Goal: Complete application form

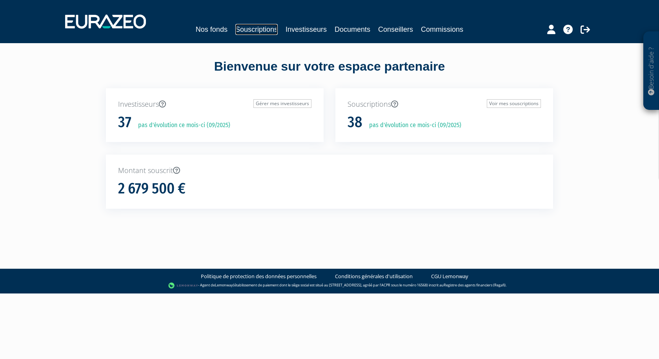
click at [248, 31] on link "Souscriptions" at bounding box center [256, 29] width 42 height 11
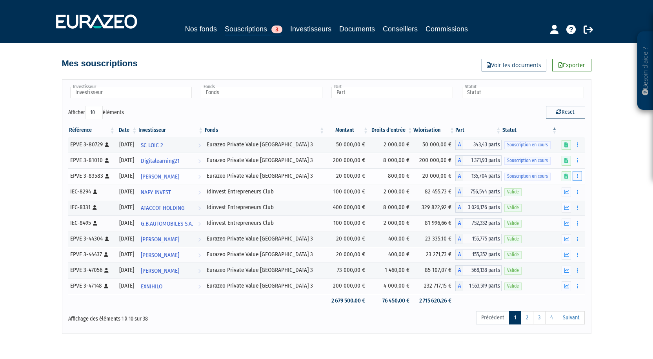
click at [576, 176] on button "button" at bounding box center [577, 176] width 9 height 10
click at [542, 201] on link "Compléter" at bounding box center [554, 205] width 51 height 13
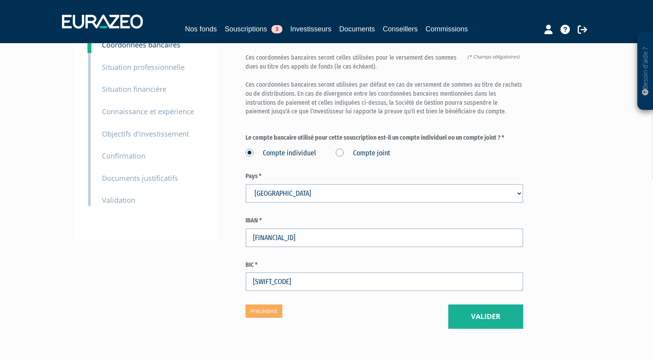
scroll to position [107, 0]
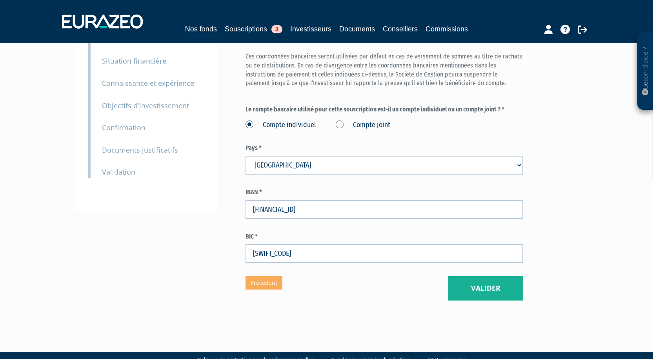
drag, startPoint x: 479, startPoint y: 284, endPoint x: 482, endPoint y: 282, distance: 4.0
click at [481, 283] on div "Envoyer à l'investisseur 1 Identité 2 Coordonnées bancaires 3 Situation profess…" at bounding box center [326, 128] width 493 height 384
click at [479, 279] on button "Valider" at bounding box center [485, 288] width 75 height 24
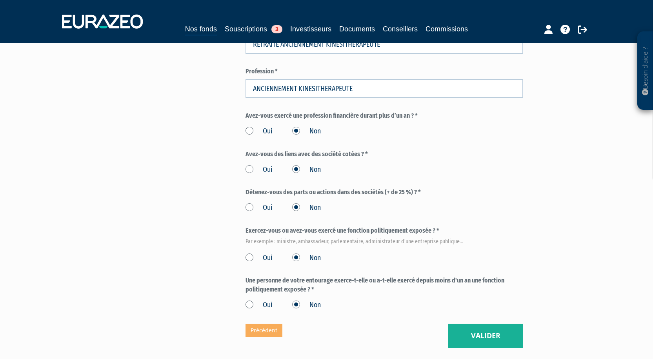
scroll to position [353, 0]
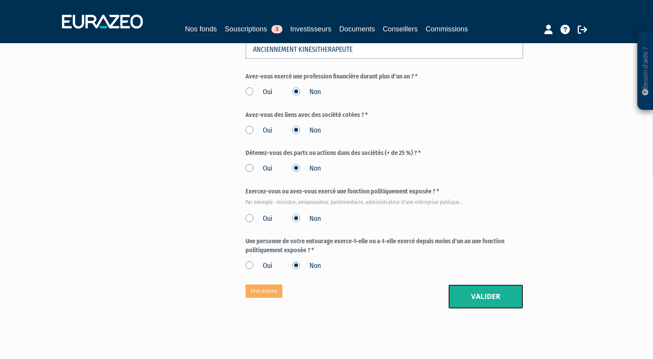
click at [477, 284] on button "Valider" at bounding box center [485, 296] width 75 height 24
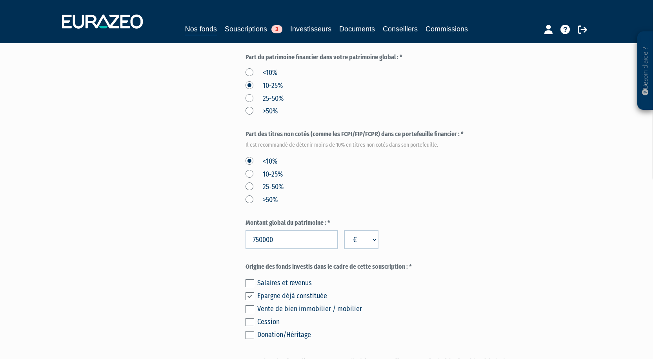
scroll to position [442, 0]
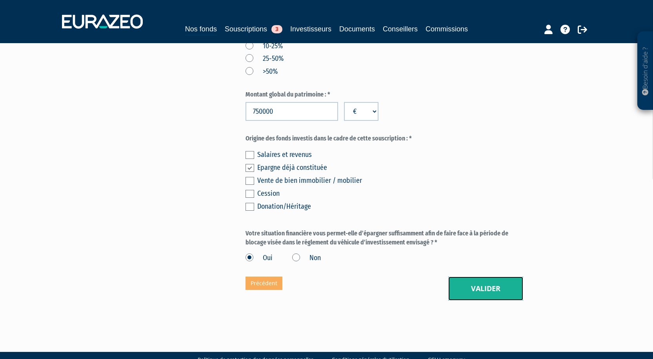
click at [486, 277] on button "Valider" at bounding box center [485, 289] width 75 height 24
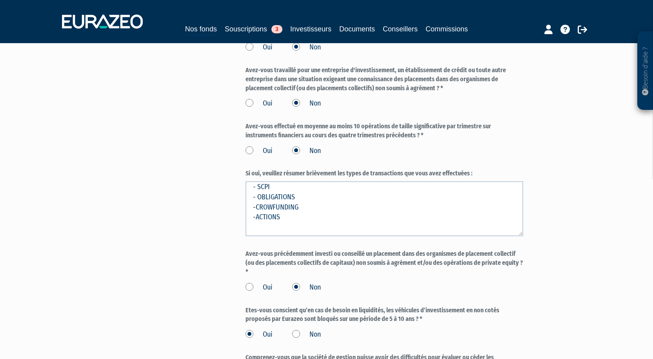
scroll to position [643, 0]
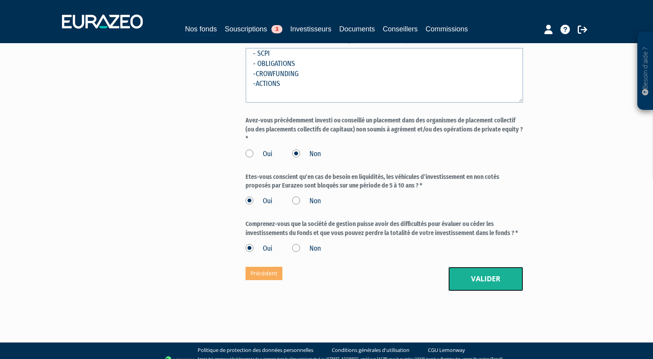
click at [485, 272] on button "Valider" at bounding box center [485, 279] width 75 height 24
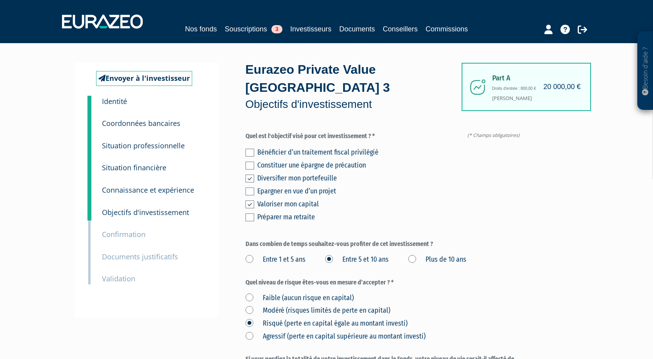
scroll to position [118, 0]
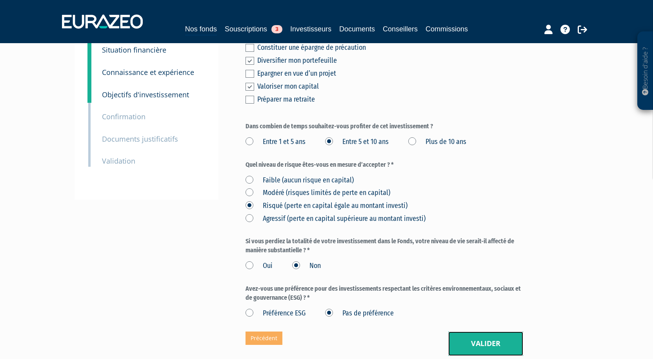
click at [488, 332] on button "Valider" at bounding box center [485, 344] width 75 height 24
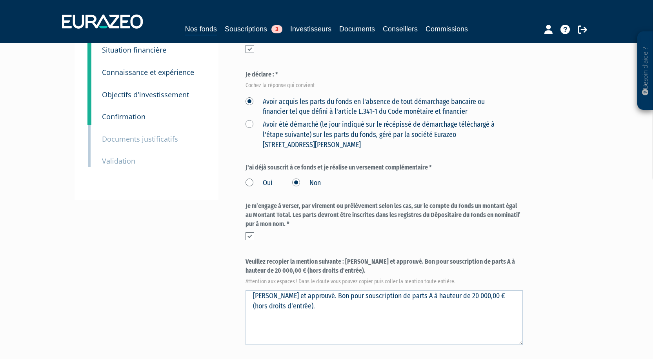
scroll to position [275, 0]
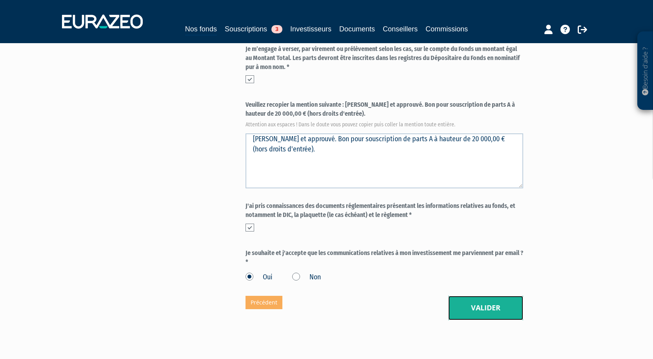
click at [474, 296] on button "Valider" at bounding box center [485, 308] width 75 height 24
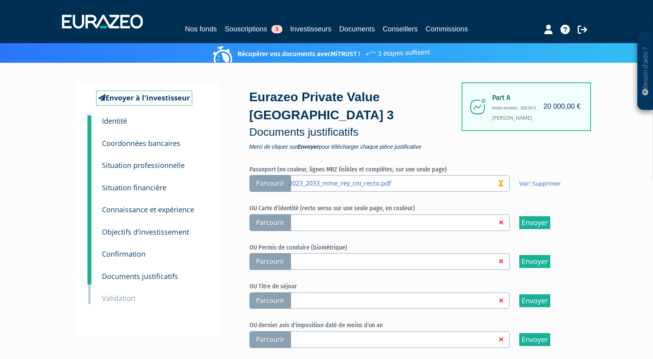
click at [266, 214] on span "Parcourir" at bounding box center [271, 222] width 42 height 17
click at [0, 0] on input "Parcourir" at bounding box center [0, 0] width 0 height 0
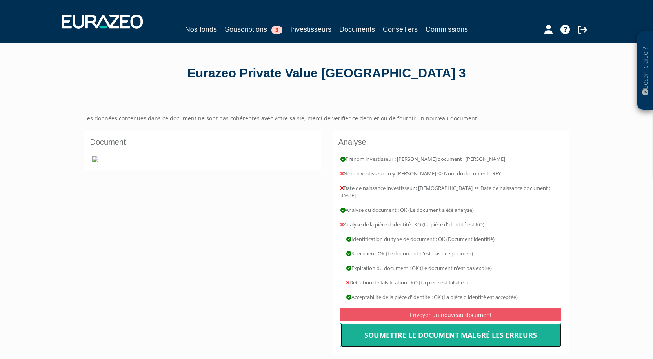
click at [470, 325] on link "Soumettre le document malgré les erreurs" at bounding box center [451, 335] width 221 height 24
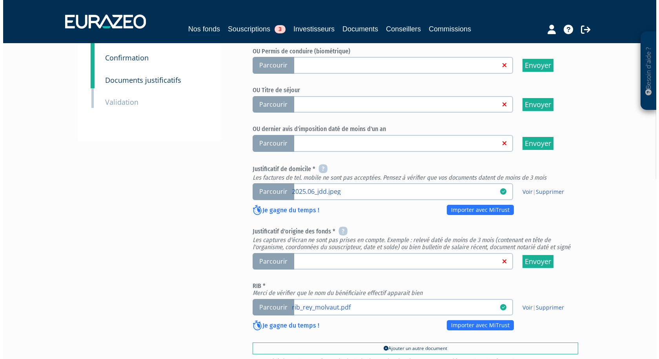
scroll to position [299, 0]
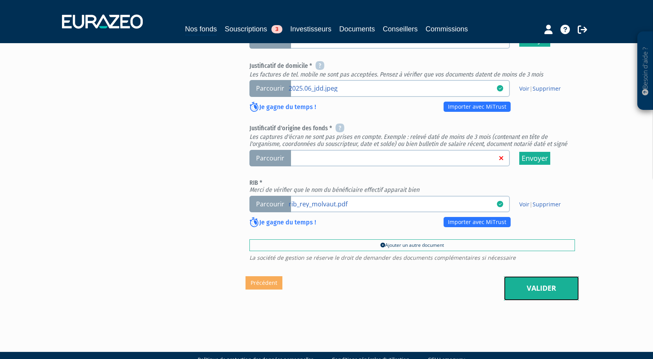
click at [551, 276] on link "Valider" at bounding box center [541, 288] width 75 height 24
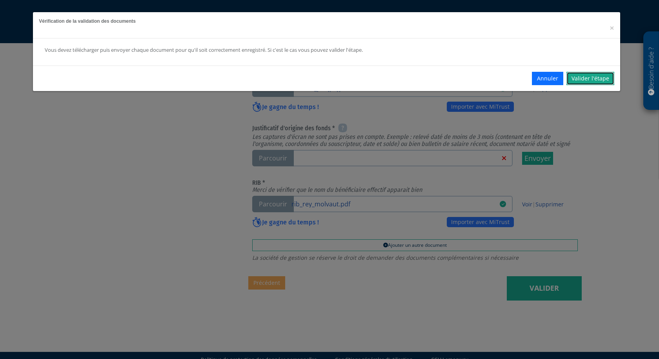
click at [599, 75] on link "Valider l'étape" at bounding box center [590, 78] width 48 height 13
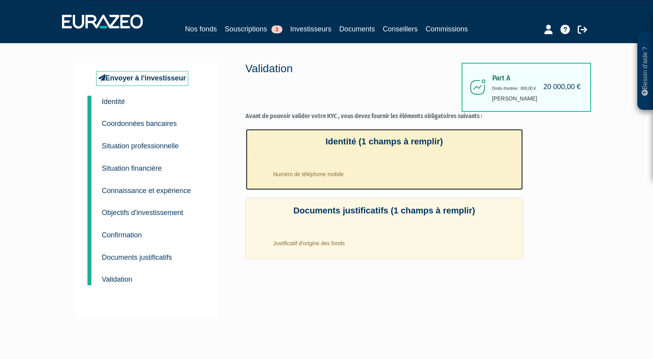
click at [302, 177] on li "Numéro de téléphone mobile" at bounding box center [393, 172] width 250 height 20
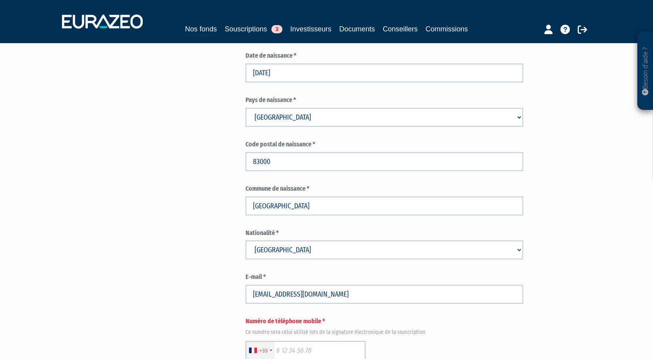
scroll to position [353, 0]
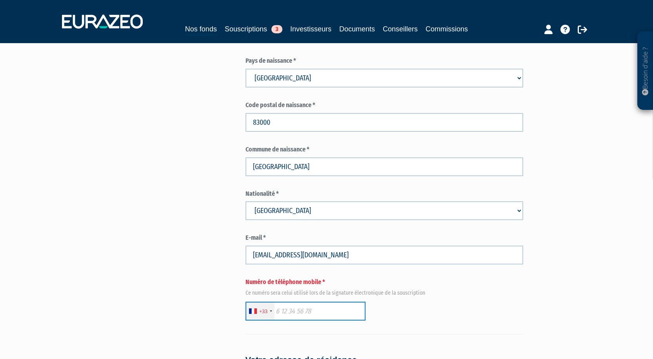
click at [308, 302] on input "text" at bounding box center [306, 311] width 120 height 19
paste input "06.58.33.38.78"
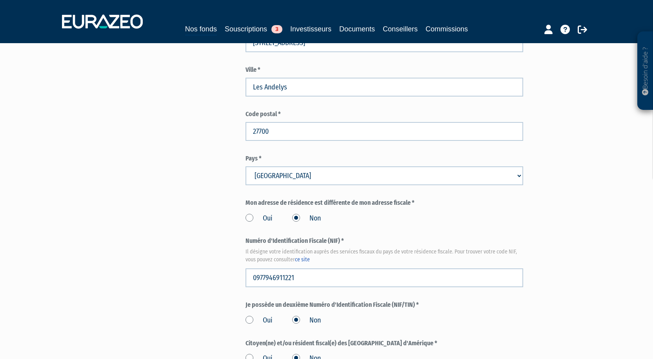
scroll to position [884, 0]
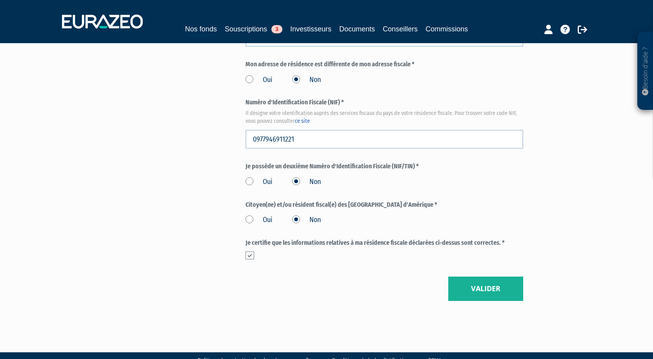
type input "06.58.33.38.78"
click at [456, 277] on button "Valider" at bounding box center [485, 289] width 75 height 24
